Goal: Navigation & Orientation: Find specific page/section

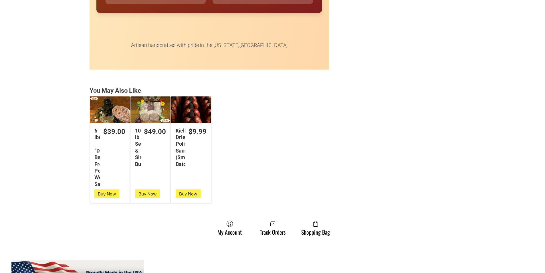
scroll to position [1460, 0]
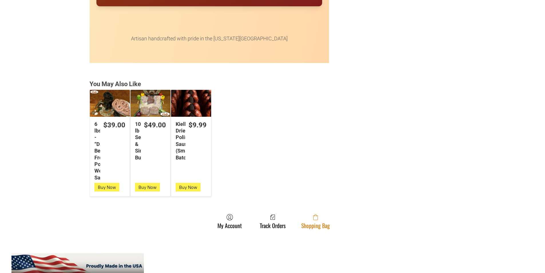
click at [317, 221] on span at bounding box center [316, 217] width 29 height 7
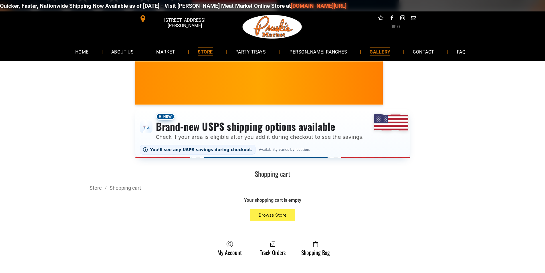
click at [370, 50] on span "GALLERY" at bounding box center [380, 52] width 21 height 8
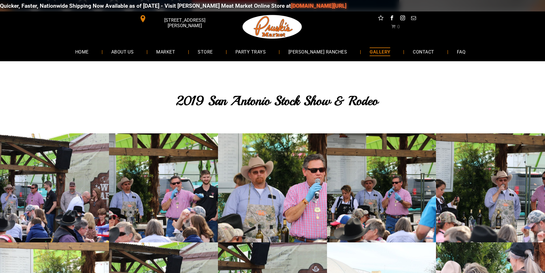
drag, startPoint x: 319, startPoint y: 94, endPoint x: 280, endPoint y: 85, distance: 39.6
click at [378, 54] on link "GALLERY" at bounding box center [380, 51] width 38 height 15
click at [212, 52] on span "STORE" at bounding box center [205, 52] width 15 height 8
